Goal: Navigation & Orientation: Find specific page/section

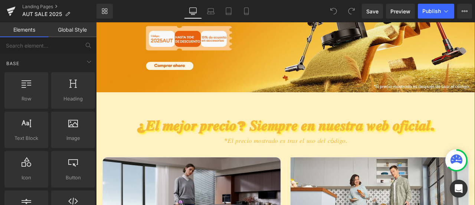
scroll to position [149, 0]
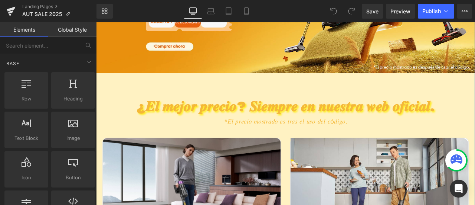
click at [267, 124] on h2 "¿𝑬𝒍 𝒎𝒆𝒋𝒐𝒓 𝒑𝒓𝒆𝒄𝒊𝒐? 𝑺𝒊𝒆𝒎𝒑𝒓𝒆 𝒆𝒏 𝒏𝒖𝒆𝒔𝒕𝒓𝒂 𝒘𝒆𝒃 𝒐𝒇𝒊𝒄𝒊𝒂𝒍." at bounding box center [321, 122] width 446 height 20
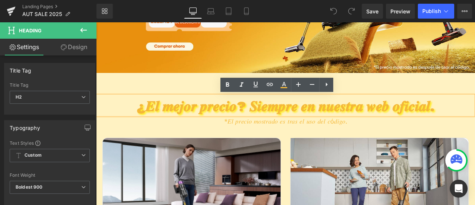
click at [475, 123] on h2 "¿𝑬𝒍 𝒎𝒆𝒋𝒐𝒓 𝒑𝒓𝒆𝒄𝒊𝒐? 𝑺𝒊𝒆𝒎𝒑𝒓𝒆 𝒆𝒏 𝒏𝒖𝒆𝒔𝒕𝒓𝒂 𝒘𝒆𝒃 𝒐𝒇𝒊𝒄𝒊𝒂𝒍." at bounding box center [321, 122] width 446 height 20
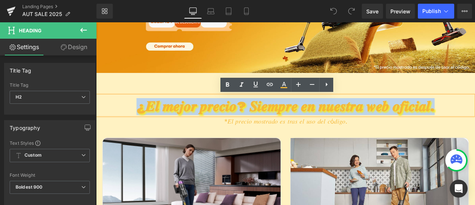
drag, startPoint x: 105, startPoint y: 126, endPoint x: 535, endPoint y: 123, distance: 430.4
click at [475, 123] on h2 "¿𝑬𝒍 𝒎𝒆𝒋𝒐𝒓 𝒑𝒓𝒆𝒄𝒊𝒐? 𝑺𝒊𝒆𝒎𝒑𝒓𝒆 𝒆𝒏 𝒏𝒖𝒆𝒔𝒕𝒓𝒂 𝒘𝒆𝒃 𝒐𝒇𝒊𝒄𝒊𝒂𝒍." at bounding box center [321, 122] width 446 height 20
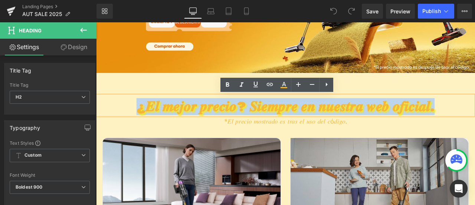
copy h2 "¿𝑬𝒍 𝒎𝒆𝒋𝒐𝒓 𝒑𝒓𝒆𝒄𝒊𝒐? 𝑺𝒊𝒆𝒎𝒑𝒓𝒆 𝒆𝒏 𝒏𝒖𝒆𝒔𝒕𝒓𝒂 𝒘𝒆𝒃 𝒐𝒇𝒊𝒄𝒊𝒂𝒍."
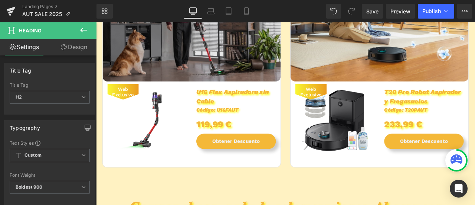
scroll to position [520, 0]
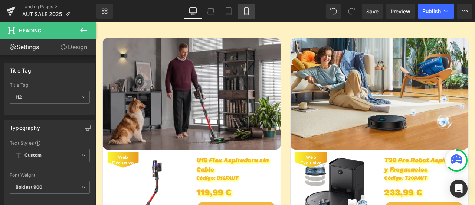
click at [244, 12] on icon at bounding box center [246, 11] width 4 height 7
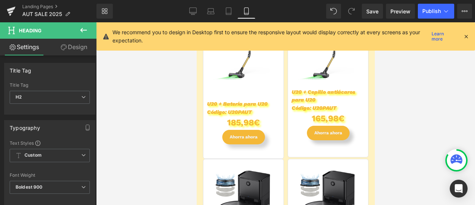
scroll to position [1503, 0]
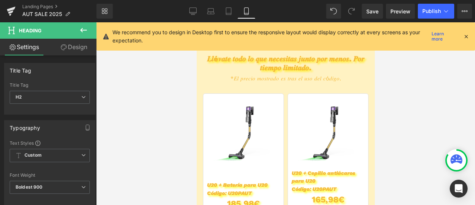
drag, startPoint x: 467, startPoint y: 37, endPoint x: 461, endPoint y: 38, distance: 6.1
click at [467, 37] on icon at bounding box center [466, 36] width 7 height 7
